Goal: Task Accomplishment & Management: Manage account settings

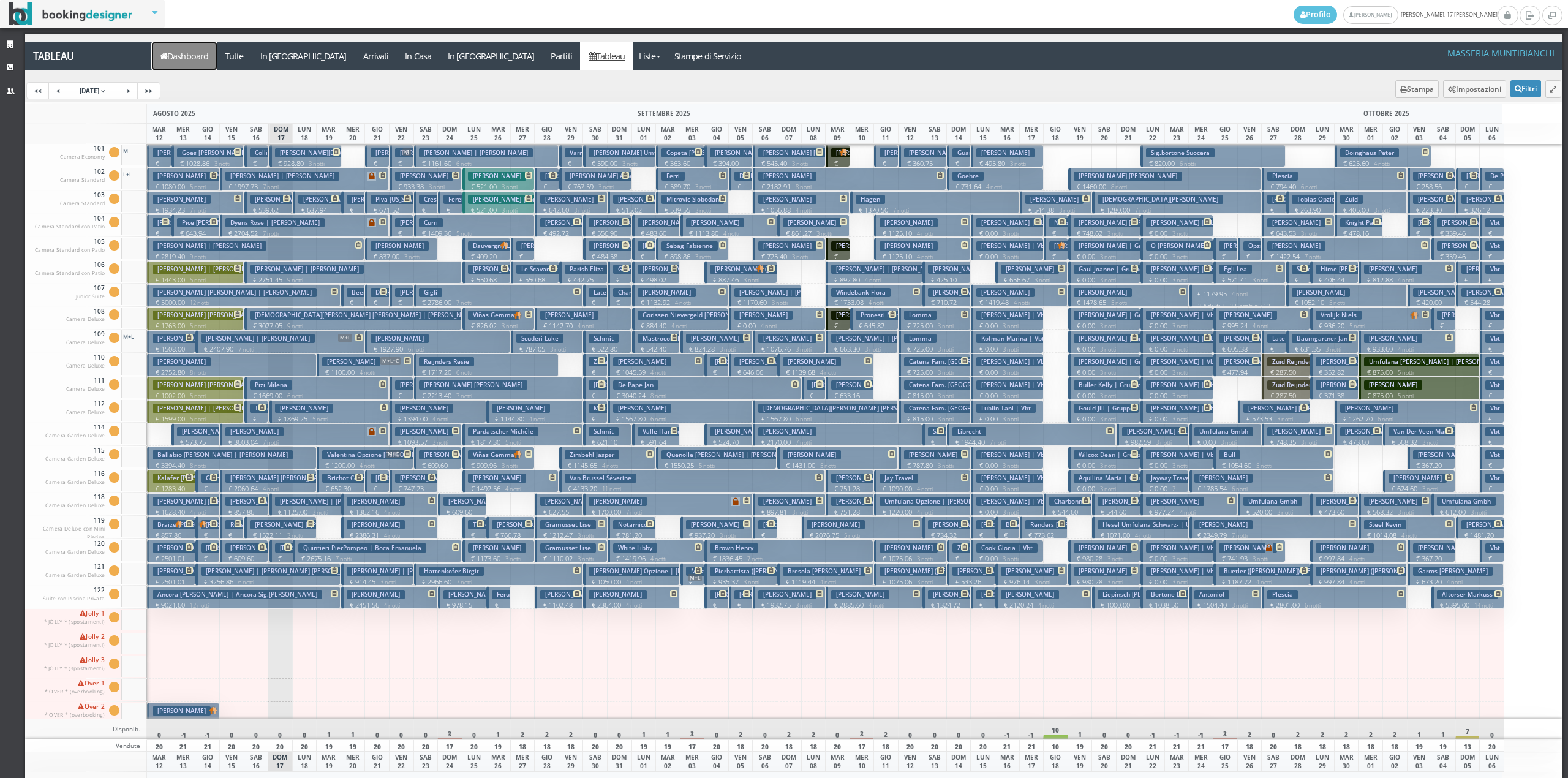
click at [183, 57] on link "Dashboard" at bounding box center [185, 56] width 65 height 28
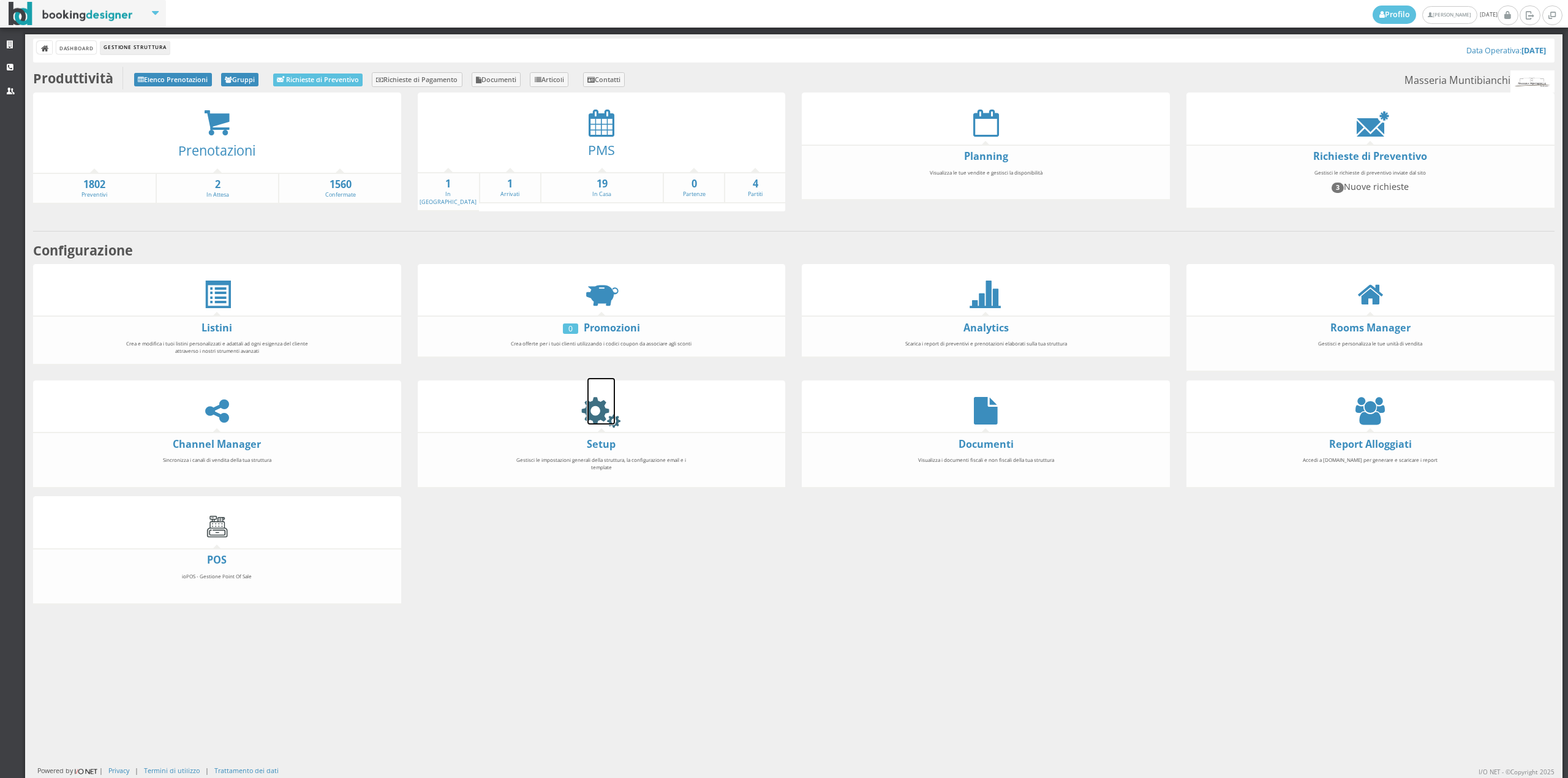
click at [607, 425] on icon at bounding box center [601, 411] width 28 height 28
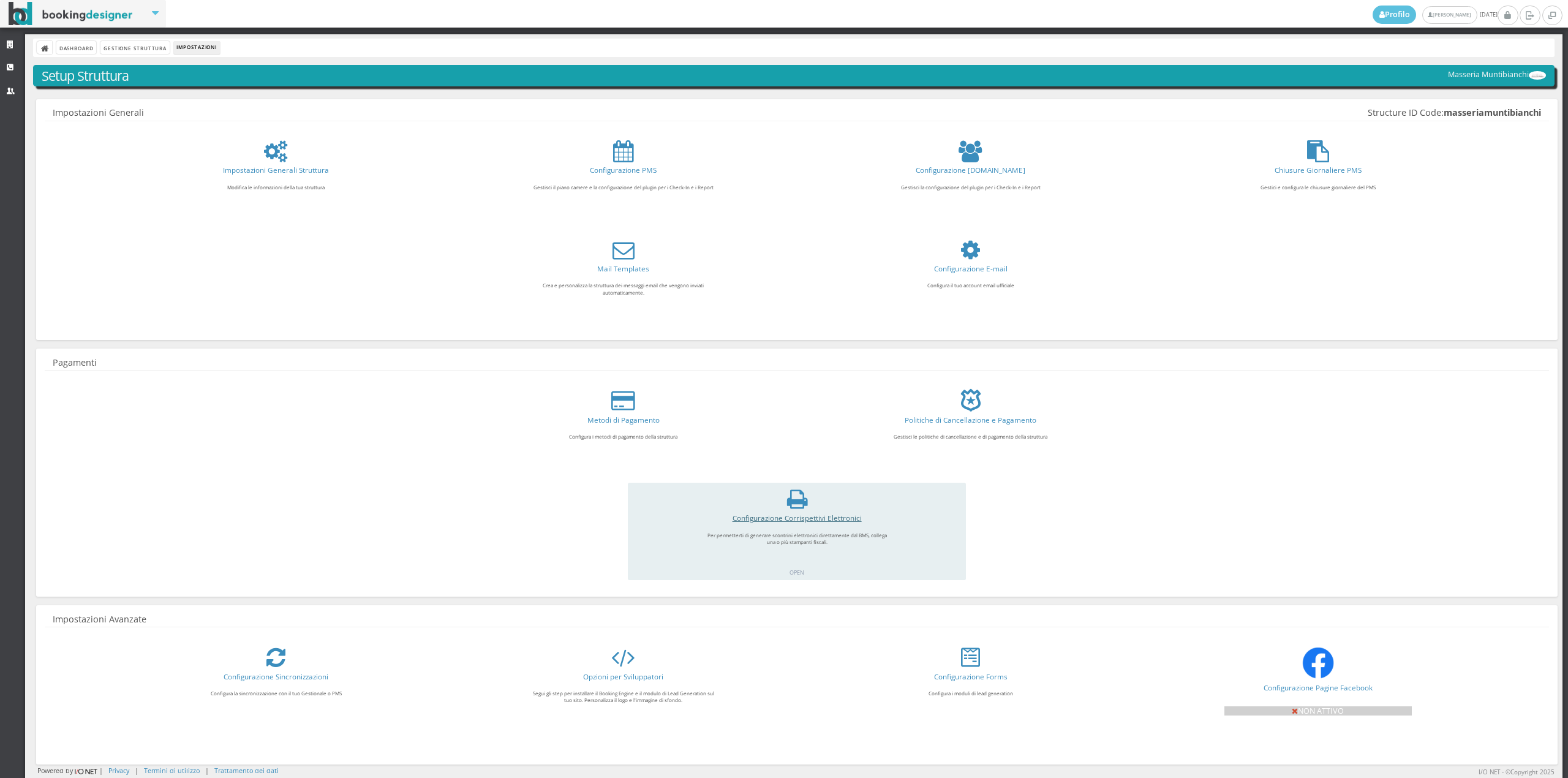
click at [811, 515] on link "Configurazione Corrispettivi Elettronici" at bounding box center [797, 518] width 129 height 10
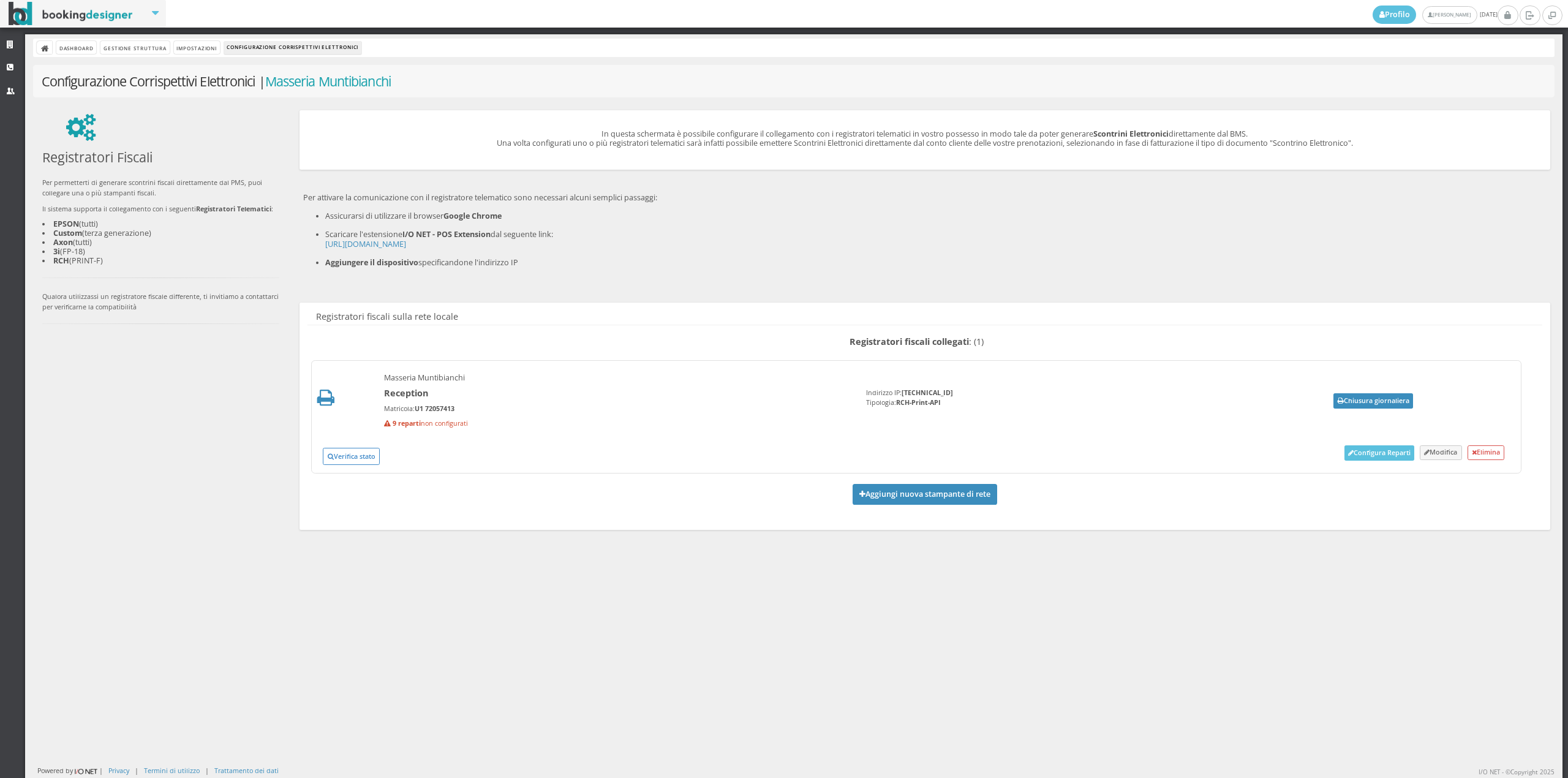
click at [1339, 397] on button "Chiusura giornaliera" at bounding box center [1374, 401] width 80 height 15
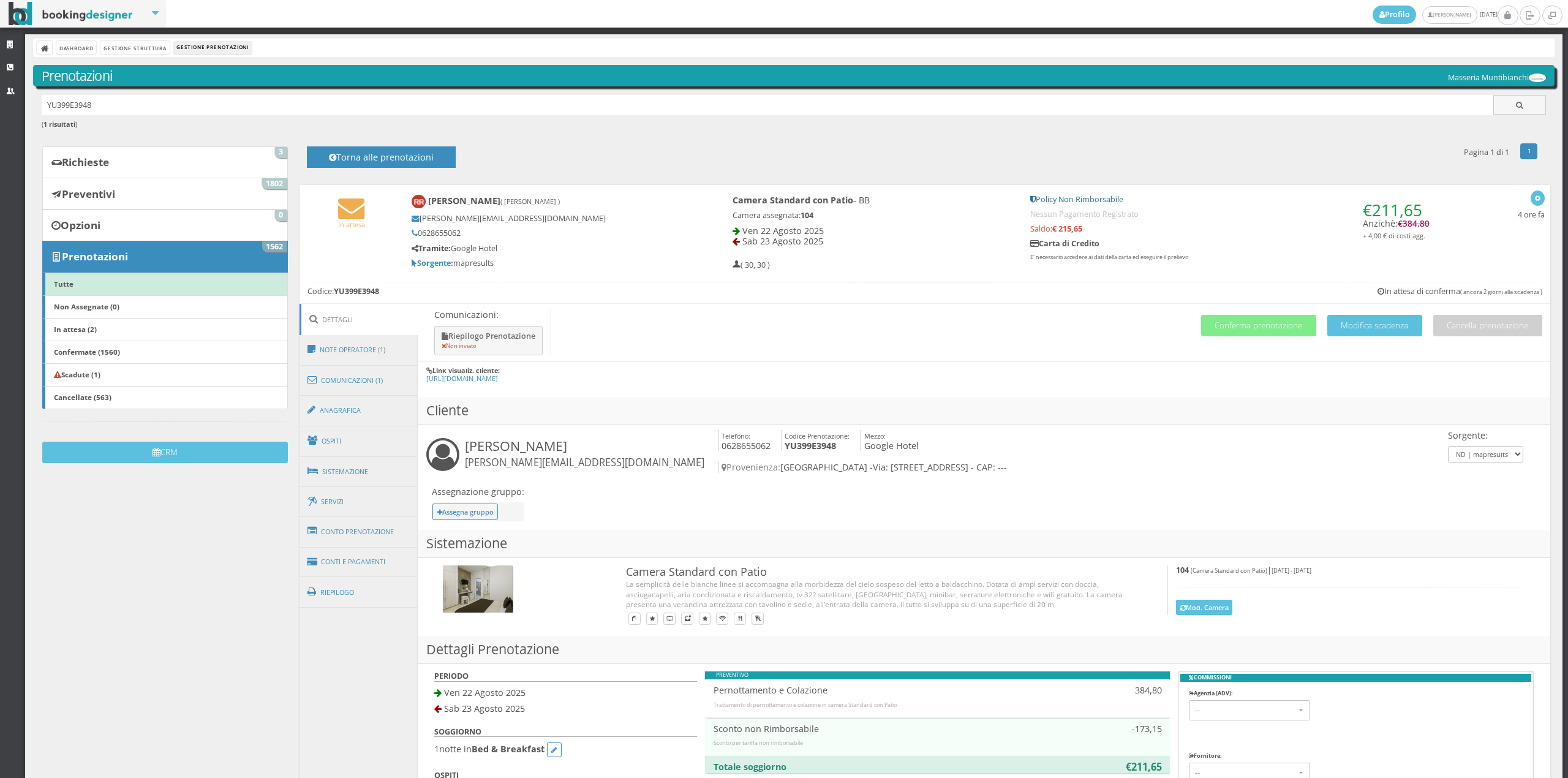
click at [67, 54] on div "Dashboard Gestione Struttura Gestione Prenotazioni" at bounding box center [794, 47] width 1522 height 18
click at [67, 47] on link "Dashboard" at bounding box center [76, 48] width 40 height 13
